Goal: Task Accomplishment & Management: Use online tool/utility

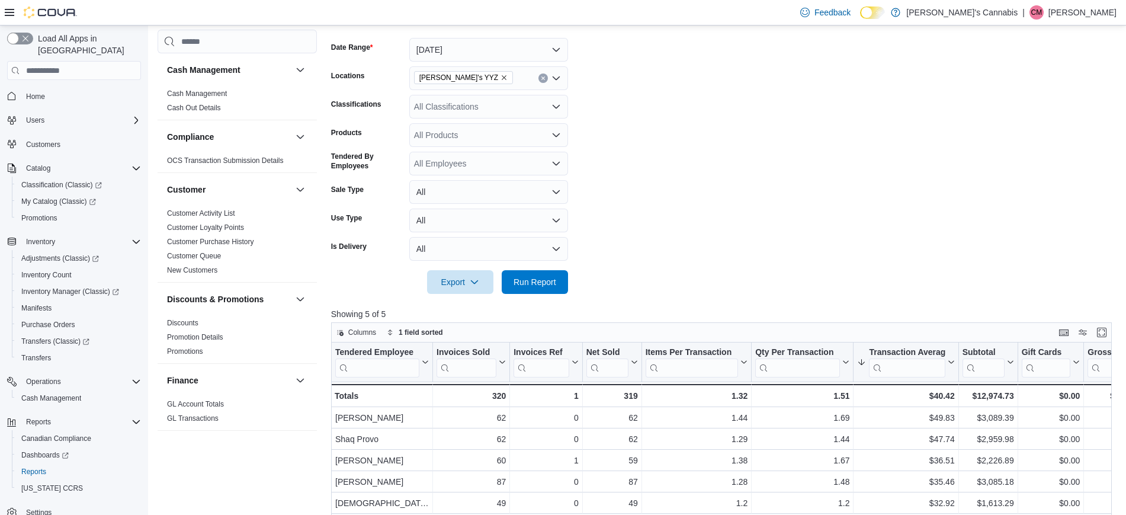
scroll to position [171, 0]
click at [457, 113] on div "All Classifications" at bounding box center [488, 107] width 159 height 24
type input "******"
click at [445, 142] on span "Flower" at bounding box center [447, 145] width 25 height 12
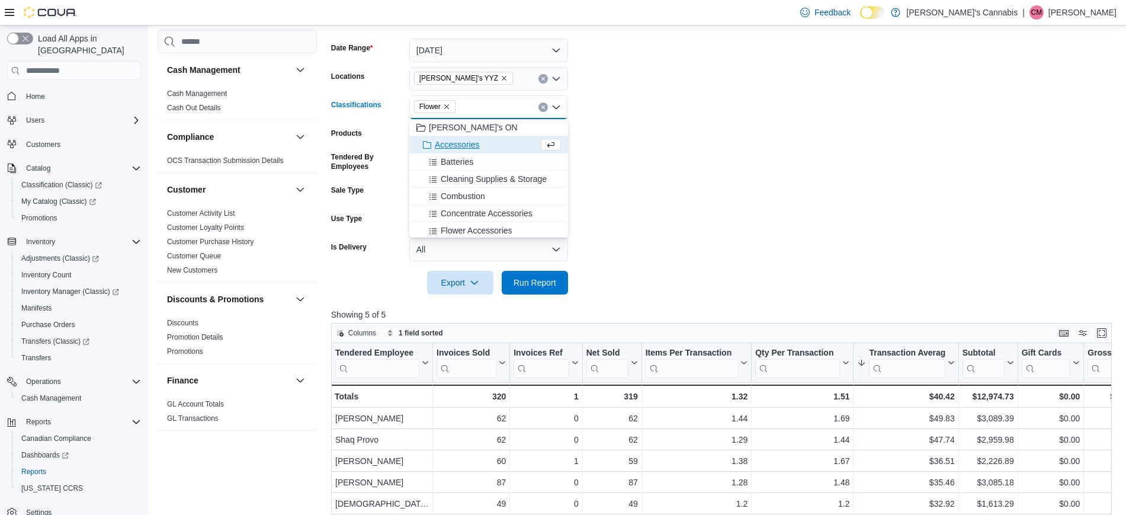
click at [753, 282] on form "Date Range [DATE] Locations MaryJane's YYZ Classifications Flower Combo box. Se…" at bounding box center [725, 159] width 789 height 270
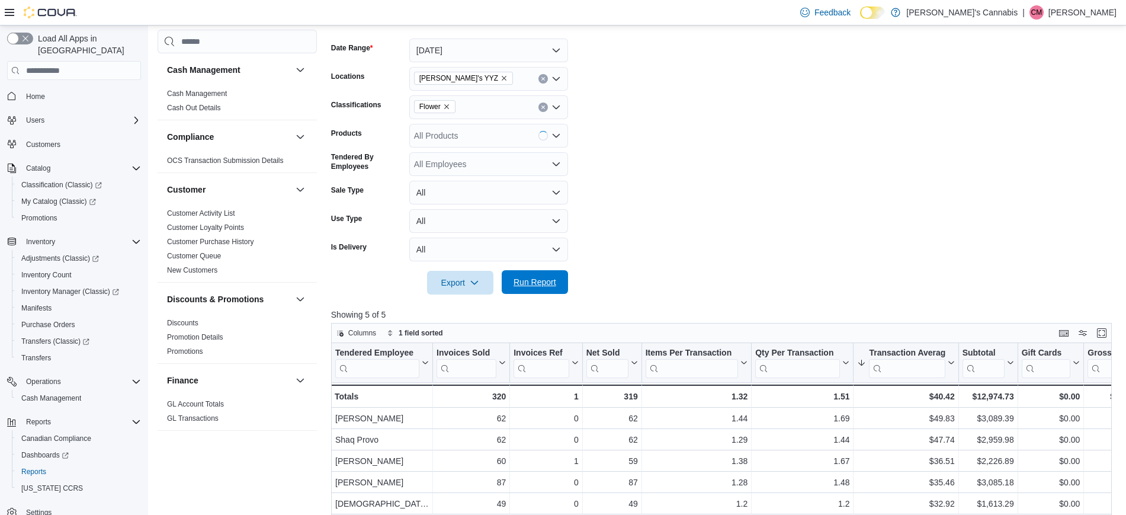
click at [541, 272] on span "Run Report" at bounding box center [535, 282] width 52 height 24
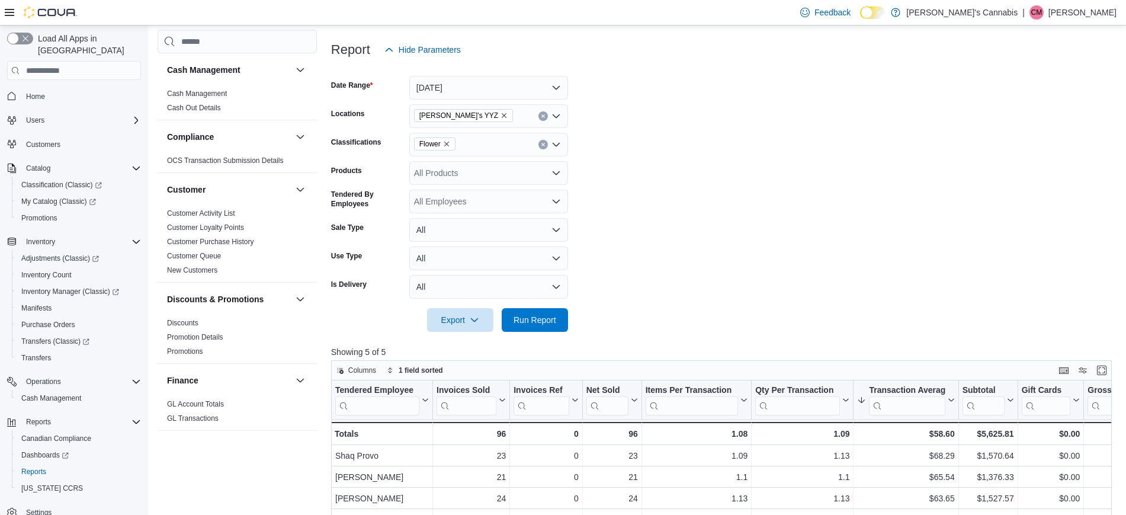
scroll to position [130, 0]
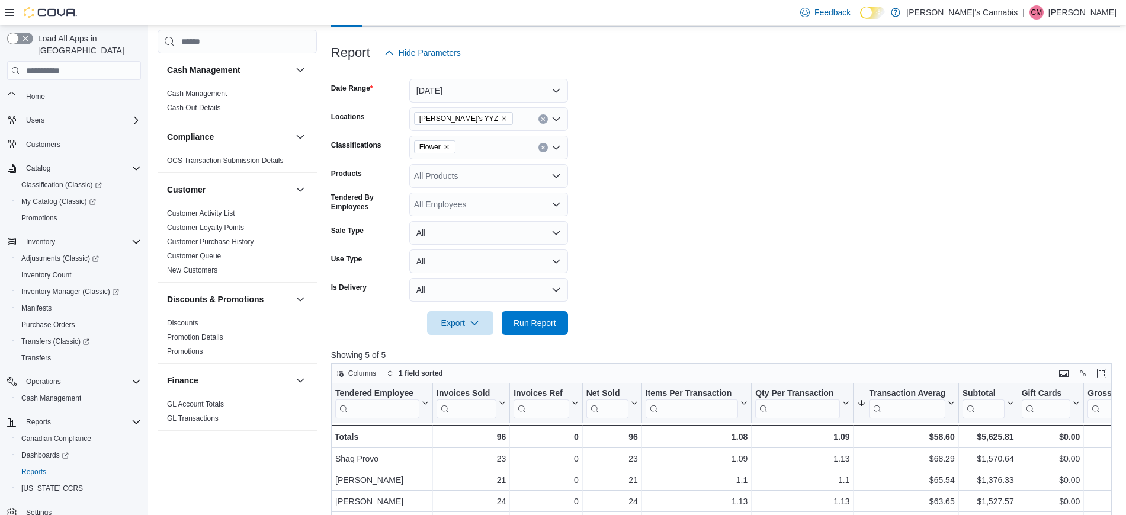
click at [483, 155] on div "Flower" at bounding box center [488, 148] width 159 height 24
type input "***"
click at [487, 166] on div "Pre-Roll" at bounding box center [488, 168] width 144 height 12
click at [534, 320] on span "Run Report" at bounding box center [534, 322] width 43 height 12
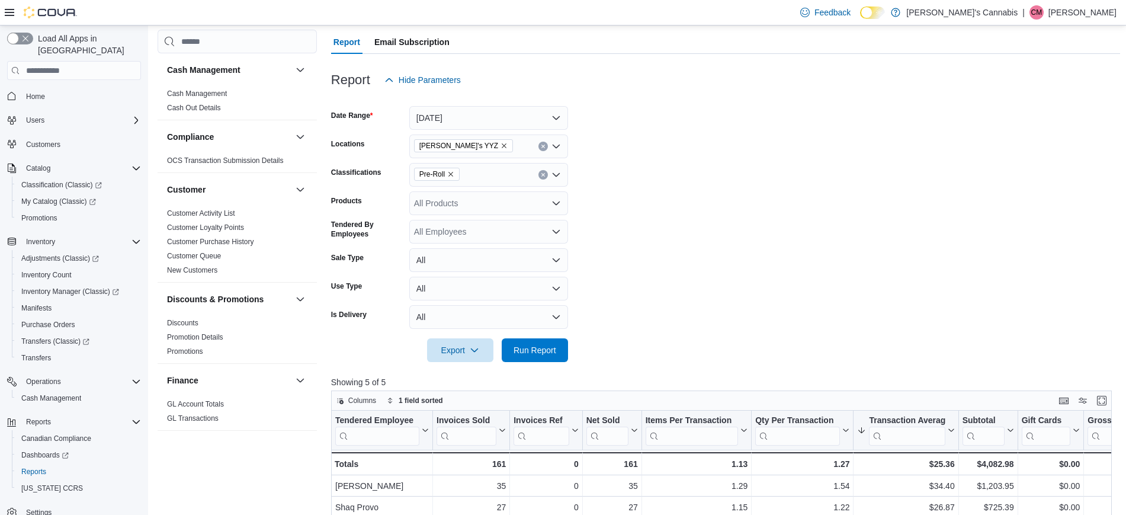
scroll to position [102, 0]
click at [477, 176] on div "Pre-Roll" at bounding box center [488, 175] width 159 height 24
click at [545, 349] on span "Run Report" at bounding box center [534, 350] width 43 height 12
